Goal: Task Accomplishment & Management: Use online tool/utility

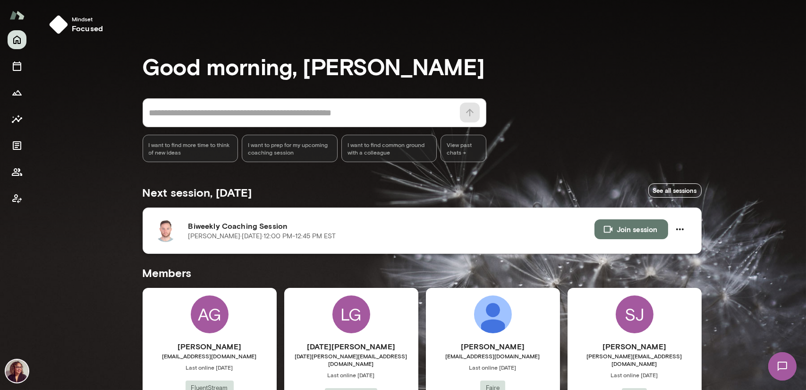
scroll to position [18, 0]
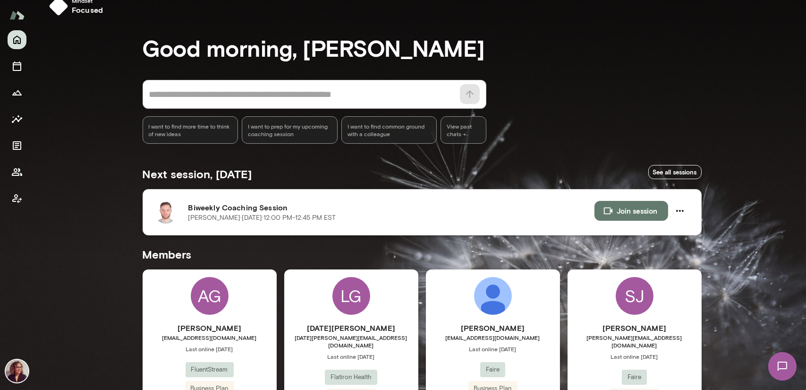
drag, startPoint x: 0, startPoint y: 0, endPoint x: 246, endPoint y: 207, distance: 321.0
click at [246, 207] on h6 "Biweekly Coaching Session" at bounding box center [391, 207] width 406 height 11
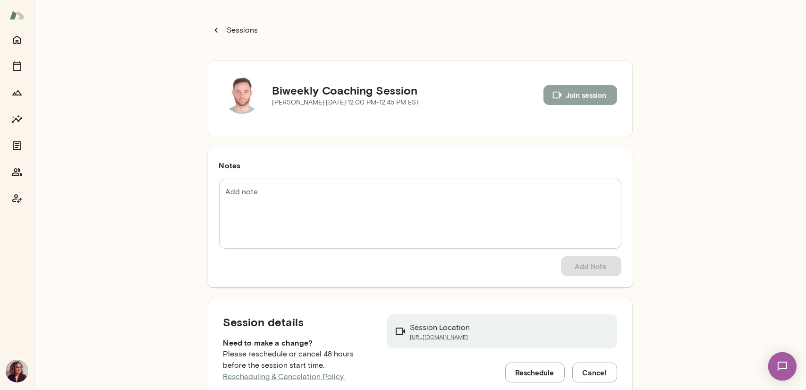
click at [555, 94] on icon "button" at bounding box center [556, 95] width 8 height 7
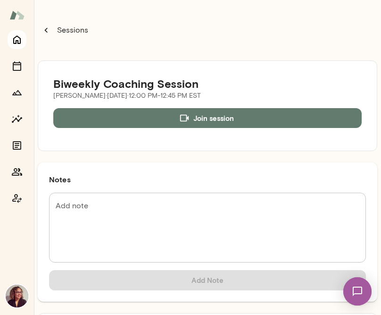
click at [15, 42] on icon "Home" at bounding box center [16, 39] width 11 height 11
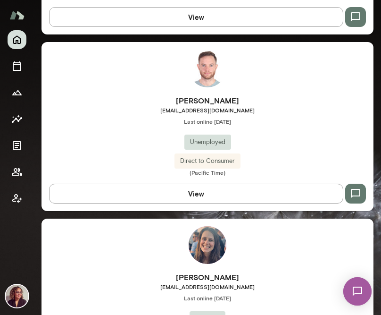
scroll to position [1133, 0]
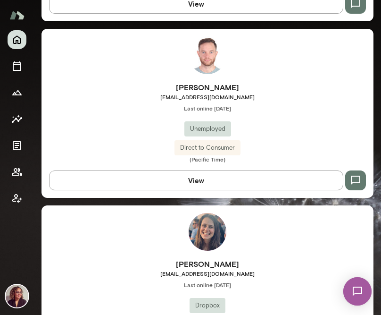
click at [217, 82] on h6 "[PERSON_NAME]" at bounding box center [208, 87] width 332 height 11
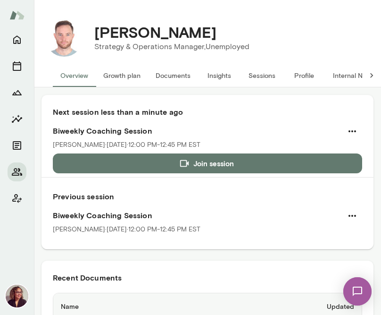
click at [174, 76] on button "Documents" at bounding box center [173, 75] width 50 height 23
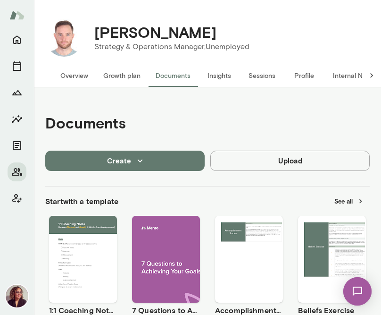
click at [88, 245] on button "Use template" at bounding box center [83, 251] width 60 height 12
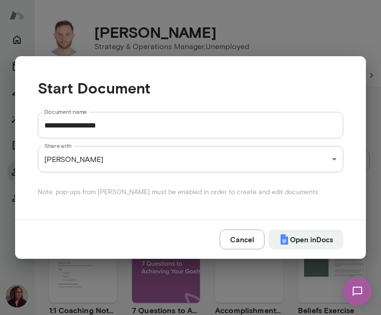
click at [140, 125] on input "**********" at bounding box center [191, 125] width 306 height 26
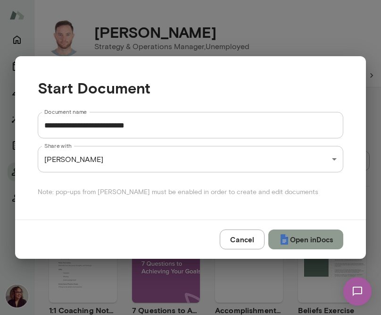
click at [293, 237] on button "Open in Docs" at bounding box center [306, 239] width 75 height 20
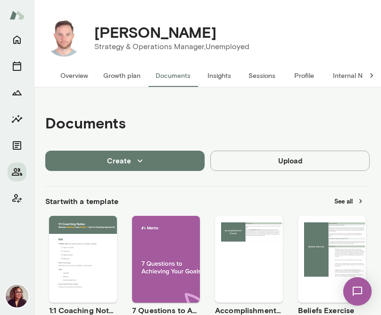
type input "**********"
